Goal: Task Accomplishment & Management: Complete application form

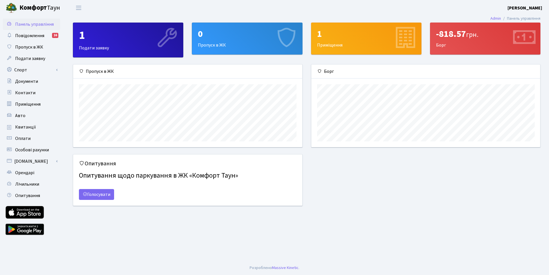
scroll to position [83, 229]
click at [30, 47] on span "Пропуск в ЖК" at bounding box center [29, 47] width 28 height 6
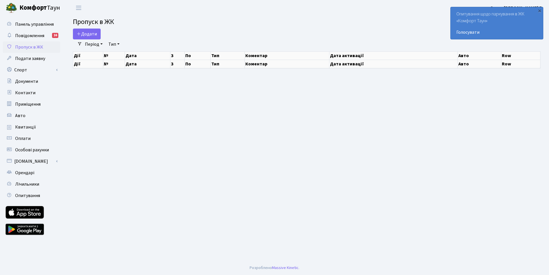
select select "25"
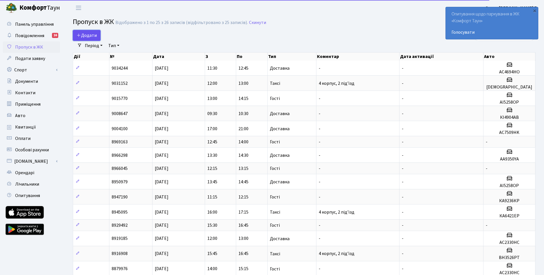
click at [83, 31] on link "Додати" at bounding box center [87, 35] width 28 height 11
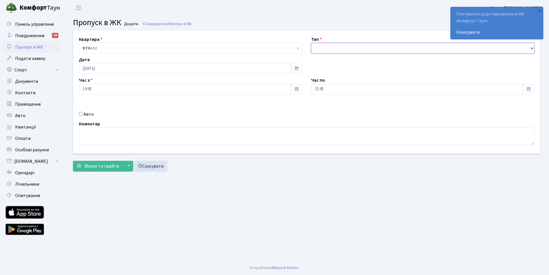
click at [329, 46] on select "- Доставка Таксі Гості Сервіс" at bounding box center [422, 48] width 223 height 11
select select "3"
click at [311, 43] on select "- Доставка Таксі Гості Сервіс" at bounding box center [422, 48] width 223 height 11
click at [144, 138] on textarea at bounding box center [306, 136] width 455 height 18
click at [97, 116] on div "Авто" at bounding box center [191, 114] width 232 height 7
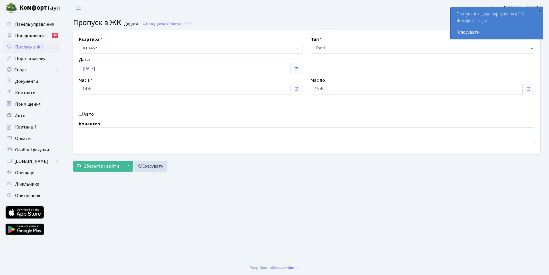
click at [94, 116] on div "Авто" at bounding box center [191, 114] width 232 height 7
click at [91, 115] on label "Авто" at bounding box center [88, 114] width 10 height 7
click at [83, 115] on input "Авто" at bounding box center [81, 114] width 4 height 4
checkbox input "true"
type input "О"
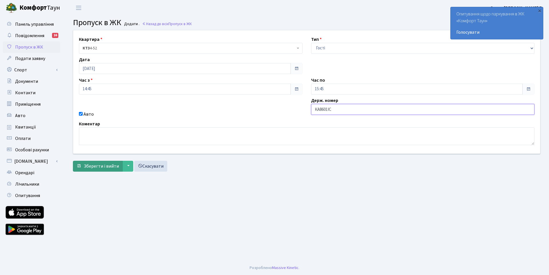
type input "КА8601ІС"
click at [117, 169] on span "Зберегти і вийти" at bounding box center [101, 166] width 35 height 6
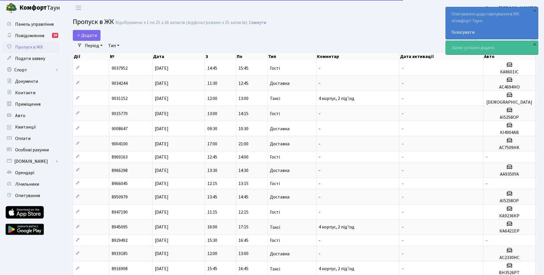
select select "25"
